Goal: Task Accomplishment & Management: Complete application form

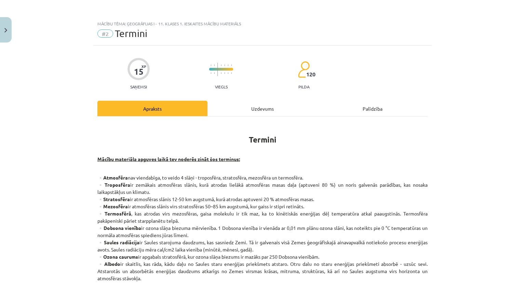
scroll to position [171, 0]
click at [3, 25] on button "Close" at bounding box center [6, 29] width 12 height 25
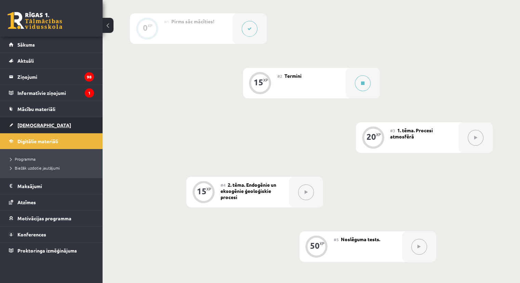
click at [26, 124] on span "[DEMOGRAPHIC_DATA]" at bounding box center [44, 125] width 54 height 6
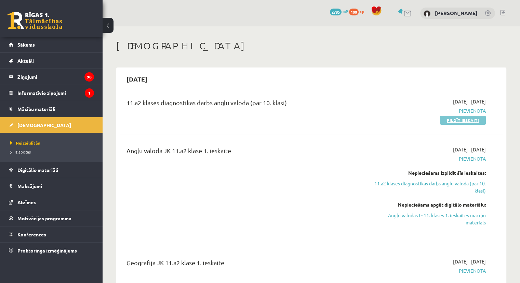
click at [460, 120] on link "Pildīt ieskaiti" at bounding box center [463, 120] width 46 height 9
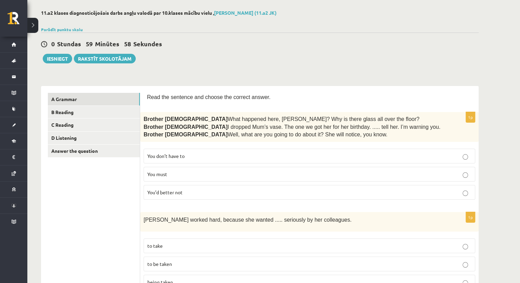
scroll to position [34, 0]
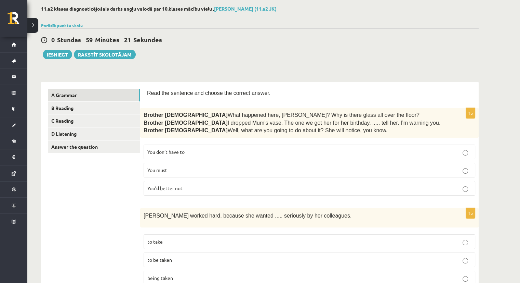
click at [209, 151] on p "You don’t have to" at bounding box center [309, 151] width 324 height 7
click at [181, 187] on span "You’d better not" at bounding box center [164, 188] width 35 height 6
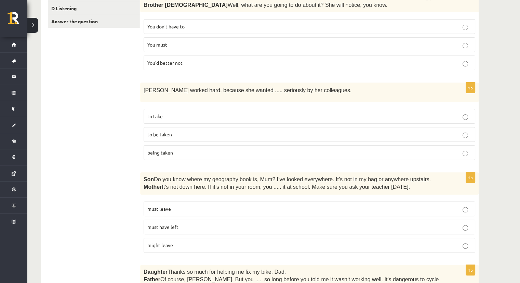
scroll to position [171, 0]
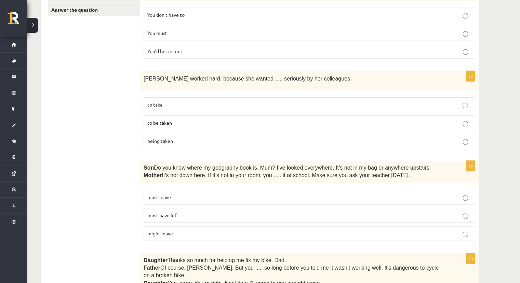
click at [187, 122] on p "to be taken" at bounding box center [309, 122] width 324 height 7
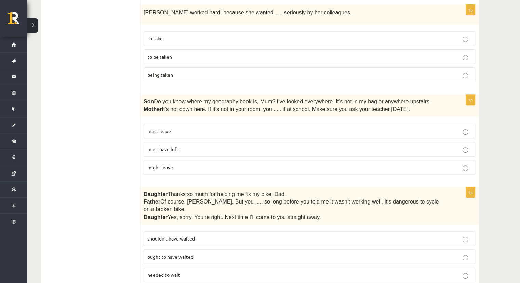
scroll to position [239, 0]
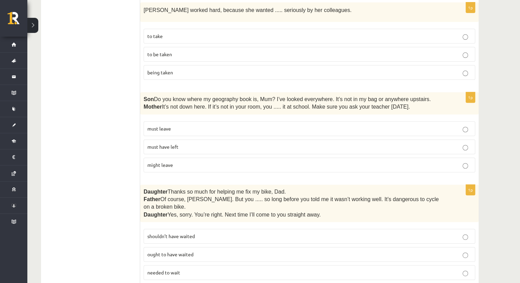
click at [157, 144] on span "must have left" at bounding box center [162, 146] width 31 height 6
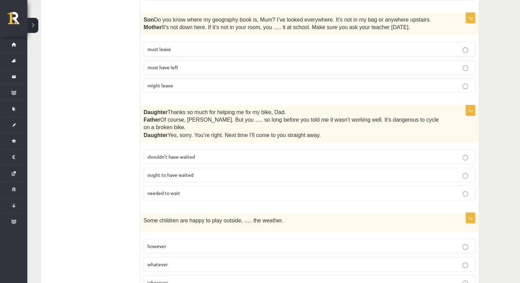
scroll to position [342, 0]
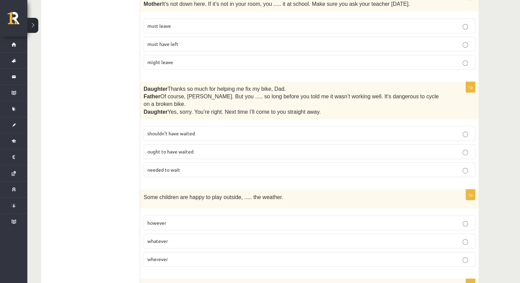
click at [168, 166] on p "needed to wait" at bounding box center [309, 169] width 324 height 7
click at [218, 130] on p "shouldn’t have waited" at bounding box center [309, 133] width 324 height 7
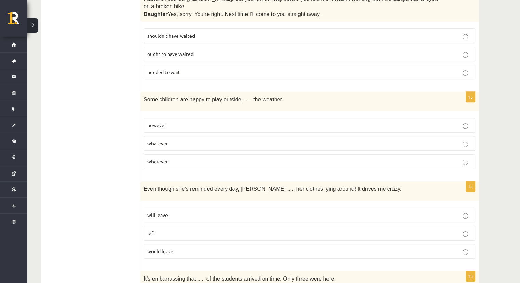
scroll to position [445, 0]
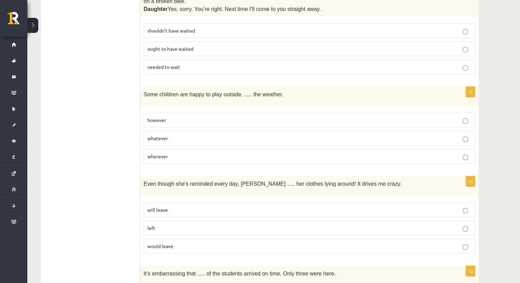
click at [207, 134] on p "whatever" at bounding box center [309, 137] width 324 height 7
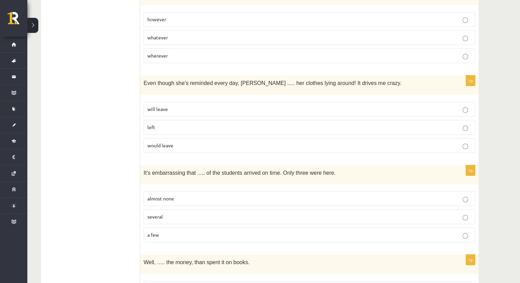
scroll to position [547, 0]
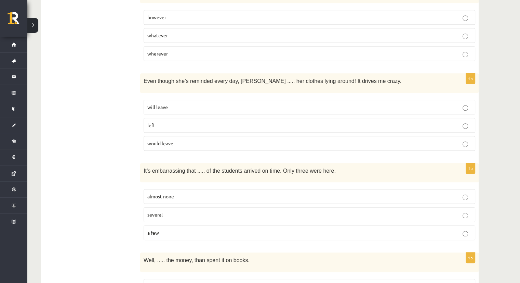
click at [167, 121] on p "left" at bounding box center [309, 124] width 324 height 7
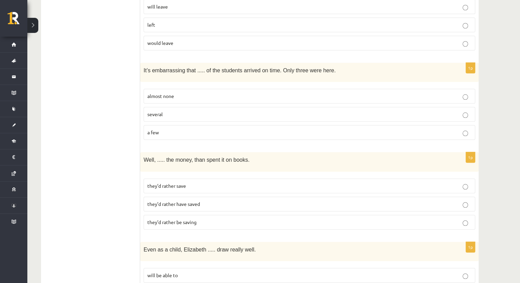
scroll to position [650, 0]
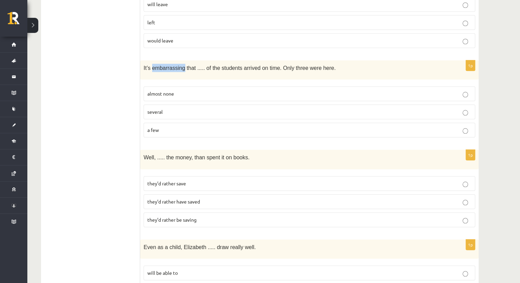
drag, startPoint x: 151, startPoint y: 57, endPoint x: 181, endPoint y: 57, distance: 29.8
click at [181, 65] on span "It’s embarrassing that ..... of the students arrived on time. Only three were h…" at bounding box center [240, 68] width 192 height 6
copy span "embarrassing"
click at [159, 90] on span "almost none" at bounding box center [160, 93] width 27 height 6
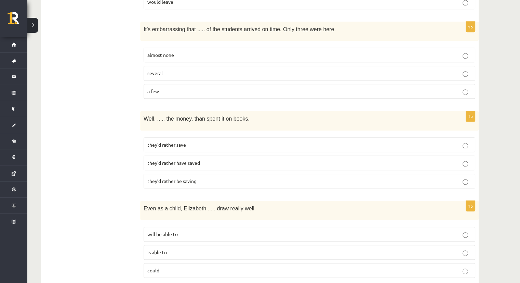
scroll to position [753, 0]
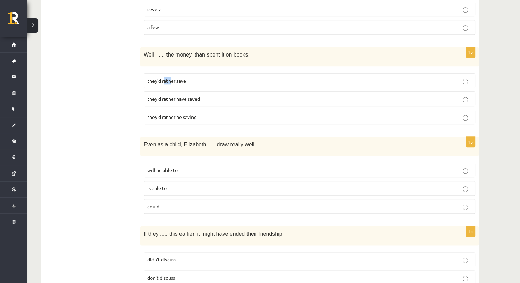
drag, startPoint x: 163, startPoint y: 66, endPoint x: 170, endPoint y: 68, distance: 6.8
click at [170, 77] on span "they’d rather save" at bounding box center [166, 80] width 39 height 6
drag, startPoint x: 175, startPoint y: 67, endPoint x: 163, endPoint y: 67, distance: 12.7
click at [163, 77] on span "they’d rather save" at bounding box center [166, 80] width 39 height 6
copy span "rather"
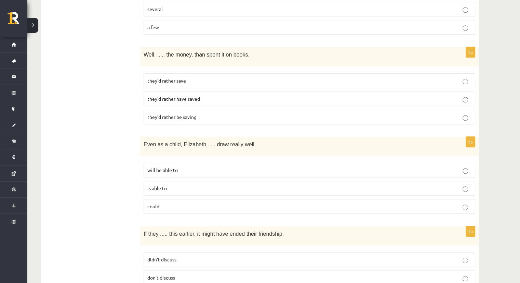
click at [258, 54] on div "1p Well, ..... the money, than spent it on books. they’d rather save they’d rat…" at bounding box center [309, 88] width 339 height 82
click at [204, 77] on p "they’d rather save" at bounding box center [309, 80] width 324 height 7
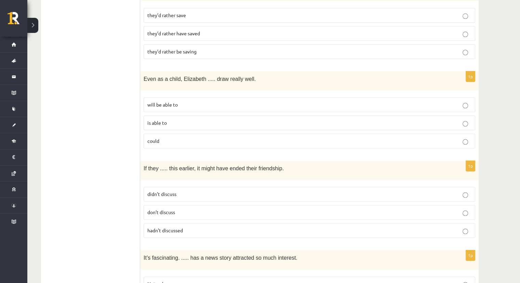
scroll to position [821, 0]
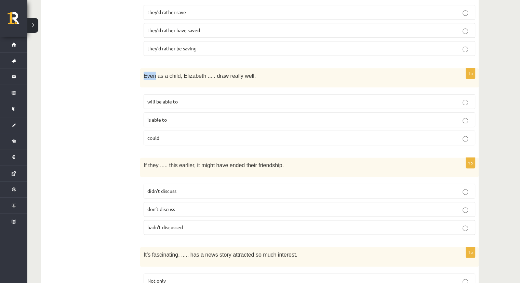
drag, startPoint x: 143, startPoint y: 61, endPoint x: 153, endPoint y: 62, distance: 9.6
click at [153, 68] on div "Even as a child, Elizabeth ..... draw really well." at bounding box center [309, 77] width 339 height 19
copy span "Even"
click at [189, 69] on div "Even as a child, Elizabeth ..... draw really well." at bounding box center [309, 77] width 339 height 19
click at [151, 71] on div "Even as a child, Elizabeth ..... draw really well." at bounding box center [309, 77] width 339 height 19
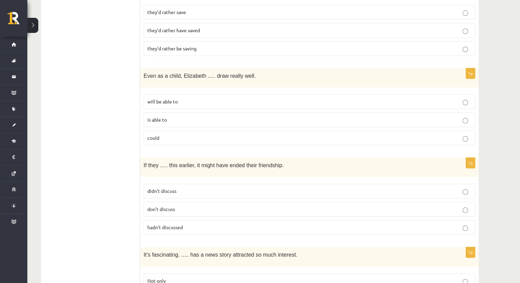
click at [180, 116] on p "is able to" at bounding box center [309, 119] width 324 height 7
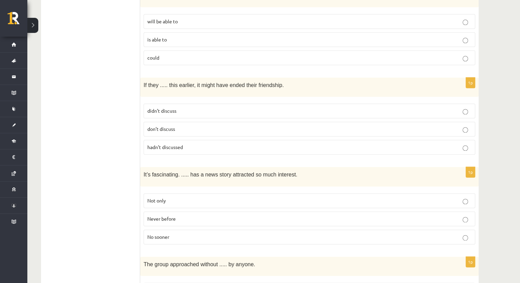
scroll to position [924, 0]
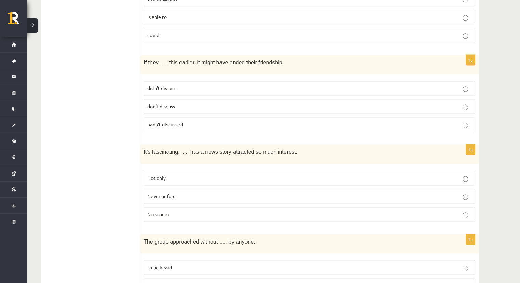
click at [175, 85] on p "didn’t discuss" at bounding box center [309, 88] width 324 height 7
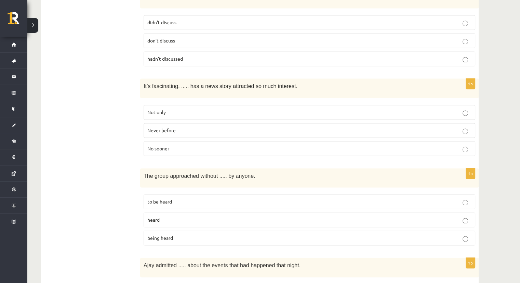
scroll to position [992, 0]
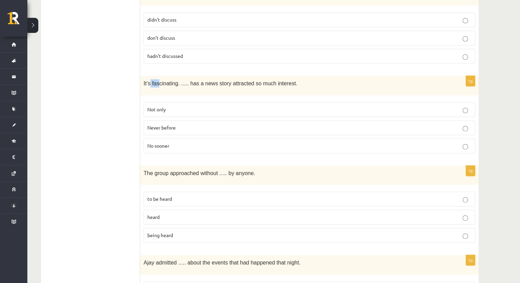
drag, startPoint x: 151, startPoint y: 66, endPoint x: 157, endPoint y: 68, distance: 7.1
click at [157, 80] on span "It’s fascinating. ..... has a news story attracted so much interest." at bounding box center [221, 83] width 154 height 6
click at [153, 80] on span "It’s fascinating. ..... has a news story attracted so much interest." at bounding box center [221, 83] width 154 height 6
drag, startPoint x: 151, startPoint y: 67, endPoint x: 176, endPoint y: 67, distance: 24.6
click at [176, 80] on span "It’s fascinating. ..... has a news story attracted so much interest." at bounding box center [221, 83] width 154 height 6
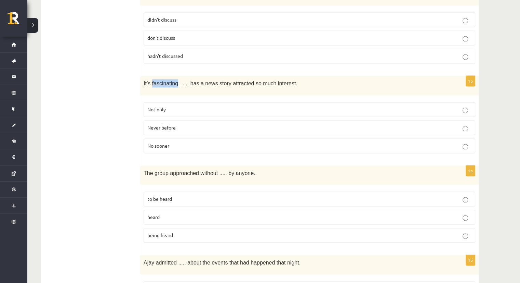
copy span "fascinating"
click at [207, 76] on div "It’s fascinating. ..... has a news story attracted so much interest." at bounding box center [309, 85] width 339 height 19
click at [178, 124] on p "Never before" at bounding box center [309, 127] width 324 height 7
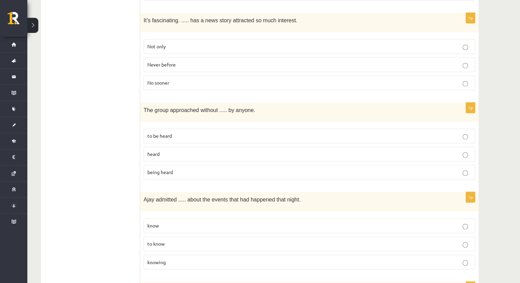
scroll to position [1061, 0]
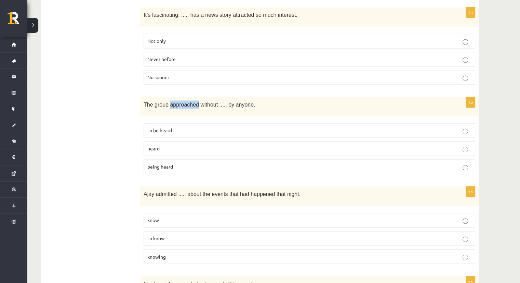
drag, startPoint x: 168, startPoint y: 88, endPoint x: 194, endPoint y: 88, distance: 26.0
click at [194, 102] on span "The group approached without ..... by anyone." at bounding box center [200, 105] width 112 height 6
copy span "approached"
click at [163, 127] on span "to be heard" at bounding box center [159, 130] width 25 height 6
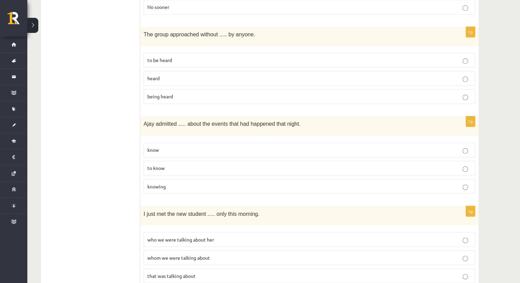
scroll to position [1125, 0]
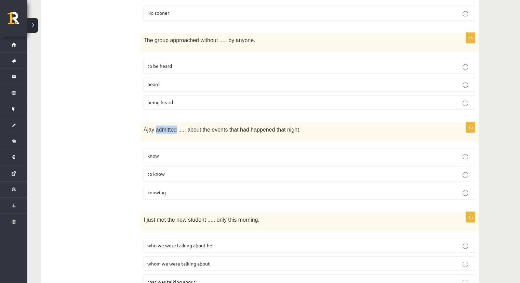
drag, startPoint x: 154, startPoint y: 112, endPoint x: 174, endPoint y: 110, distance: 19.6
click at [174, 127] on span "Ajay admitted ..... about the events that had happened that night." at bounding box center [222, 130] width 157 height 6
copy span "admitted"
click at [167, 170] on p "to know" at bounding box center [309, 173] width 324 height 7
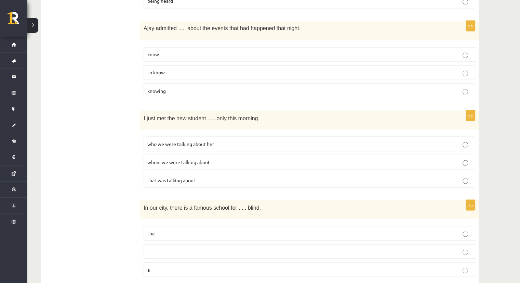
scroll to position [1228, 0]
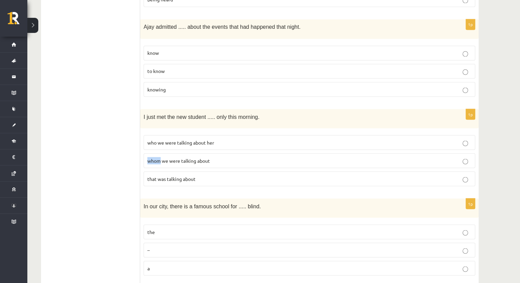
drag, startPoint x: 146, startPoint y: 139, endPoint x: 159, endPoint y: 140, distance: 12.4
click at [159, 153] on label "whom we were talking about" at bounding box center [310, 160] width 332 height 15
copy span "whom"
click at [160, 157] on p "whom we were talking about" at bounding box center [309, 160] width 324 height 7
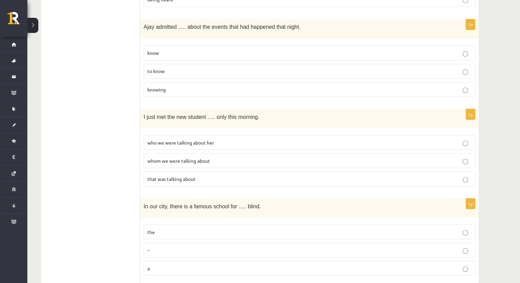
click at [158, 171] on label "that was talking about" at bounding box center [310, 178] width 332 height 15
click at [159, 153] on label "whom we were talking about" at bounding box center [310, 160] width 332 height 15
click at [159, 157] on span "whom we were talking about" at bounding box center [178, 160] width 63 height 6
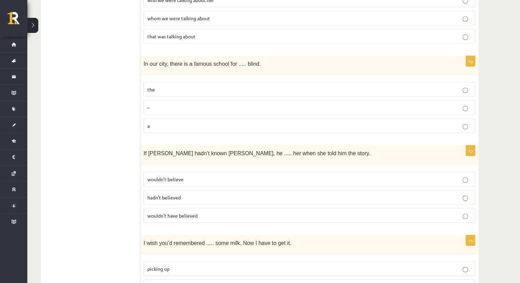
scroll to position [1364, 0]
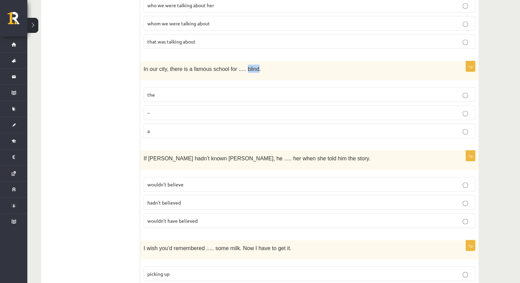
drag, startPoint x: 239, startPoint y: 48, endPoint x: 249, endPoint y: 49, distance: 9.9
click at [249, 66] on span "In our city, there is a famous school for ..... blind." at bounding box center [202, 69] width 117 height 6
copy span "blind"
